Goal: Find contact information

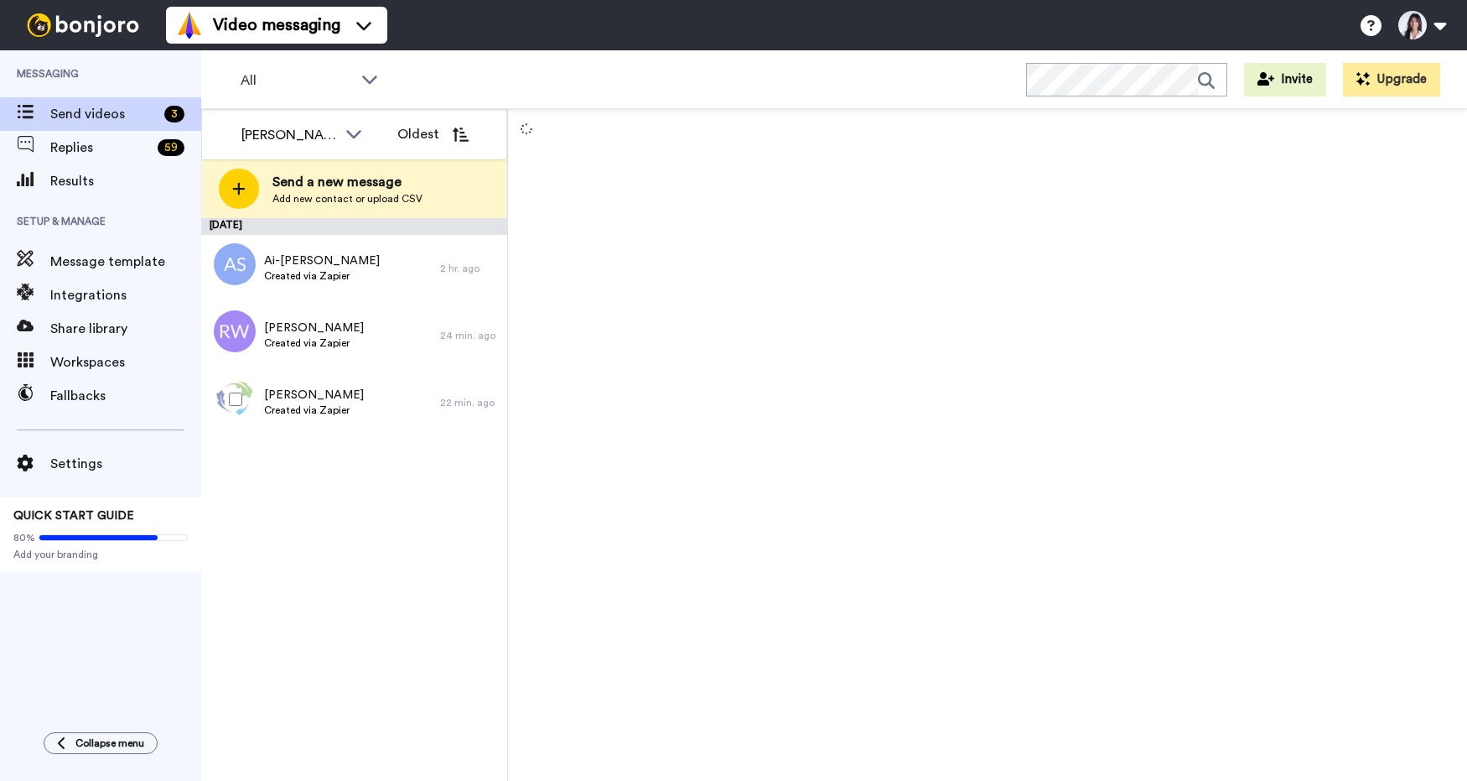
click at [405, 393] on div "[PERSON_NAME] Created via Zapier" at bounding box center [320, 402] width 239 height 67
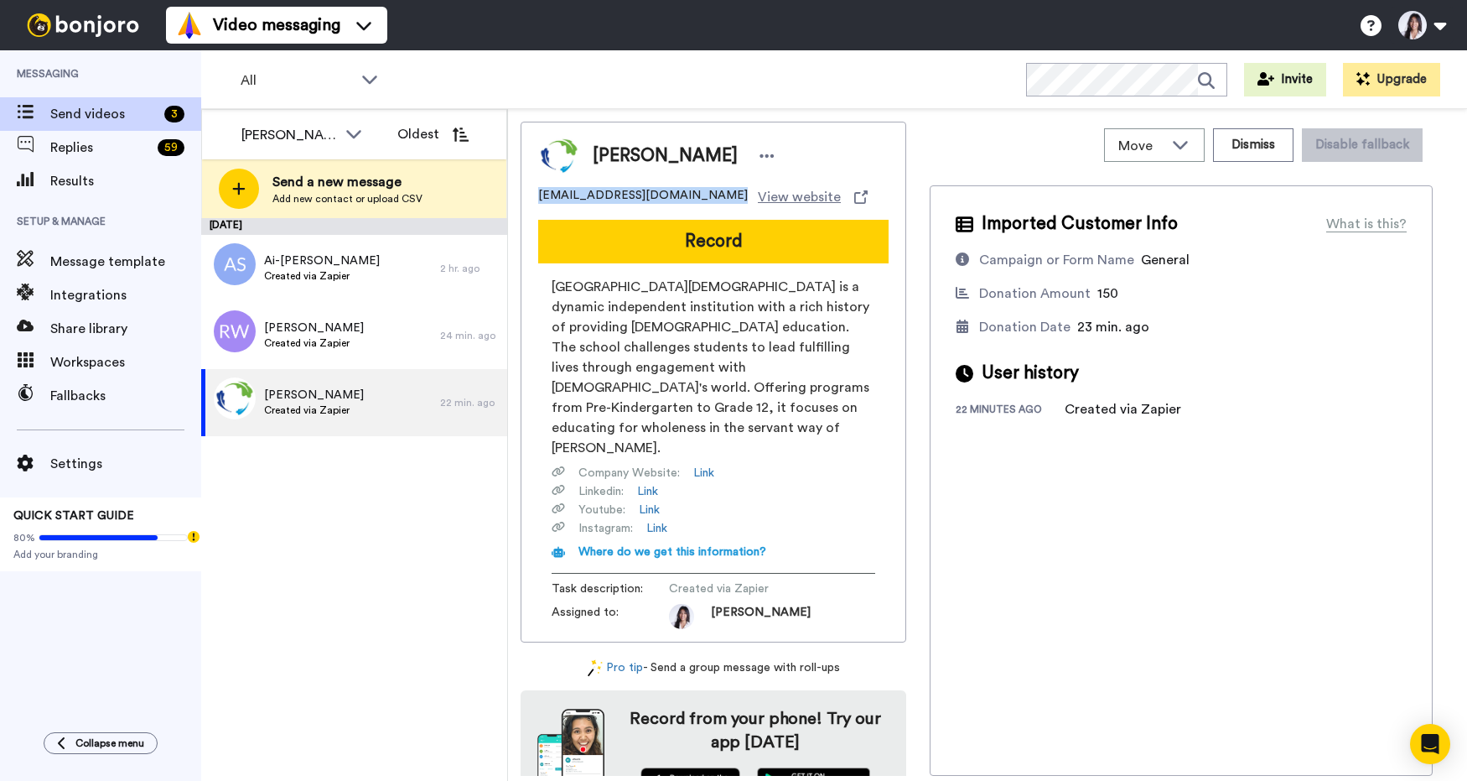
drag, startPoint x: 690, startPoint y: 195, endPoint x: 541, endPoint y: 197, distance: 149.3
click at [540, 197] on div "[EMAIL_ADDRESS][DOMAIN_NAME] View website" at bounding box center [713, 197] width 350 height 20
copy span "[EMAIL_ADDRESS][DOMAIN_NAME]"
click at [382, 345] on div "[PERSON_NAME] Created via Zapier" at bounding box center [320, 335] width 239 height 67
